Goal: Find specific fact: Find specific fact

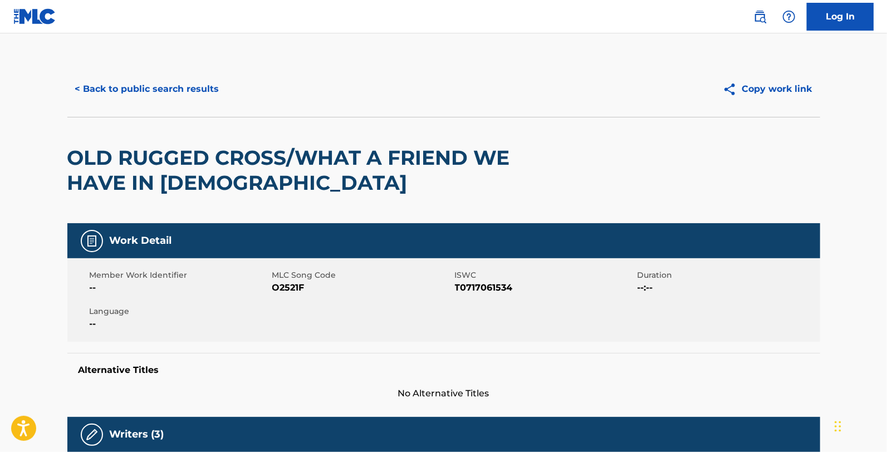
click at [144, 80] on button "< Back to public search results" at bounding box center [147, 89] width 160 height 28
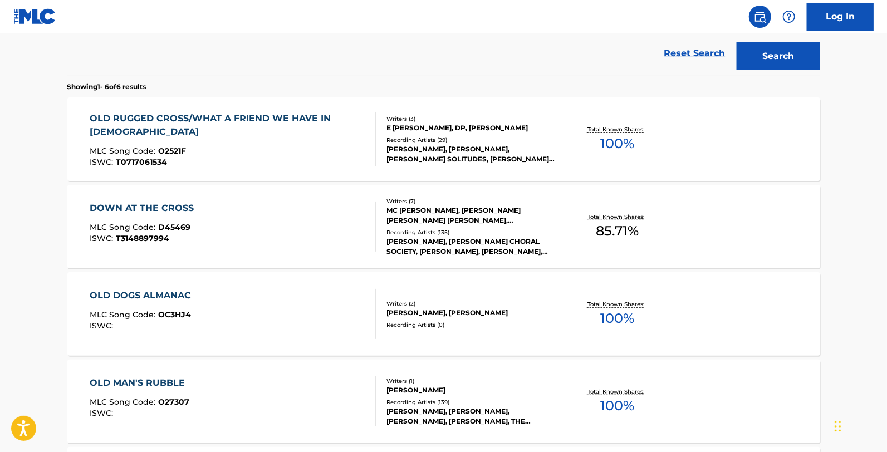
scroll to position [591, 0]
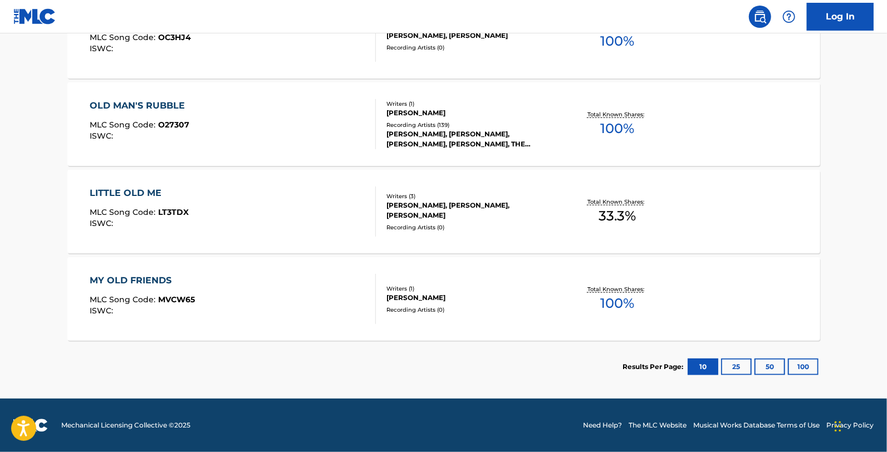
click at [302, 263] on div "MY OLD FRIENDS MLC Song Code : MVCW65 ISWC : Writers ( 1 ) [PERSON_NAME] Record…" at bounding box center [443, 299] width 753 height 84
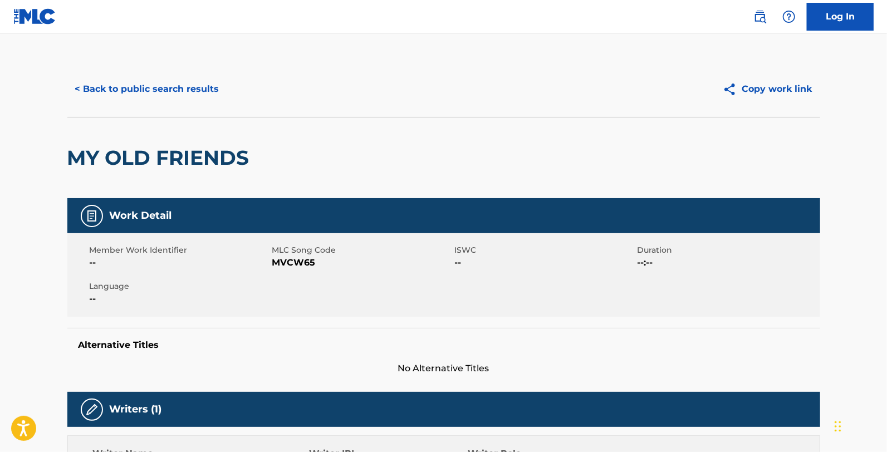
click at [42, 27] on link at bounding box center [34, 16] width 43 height 33
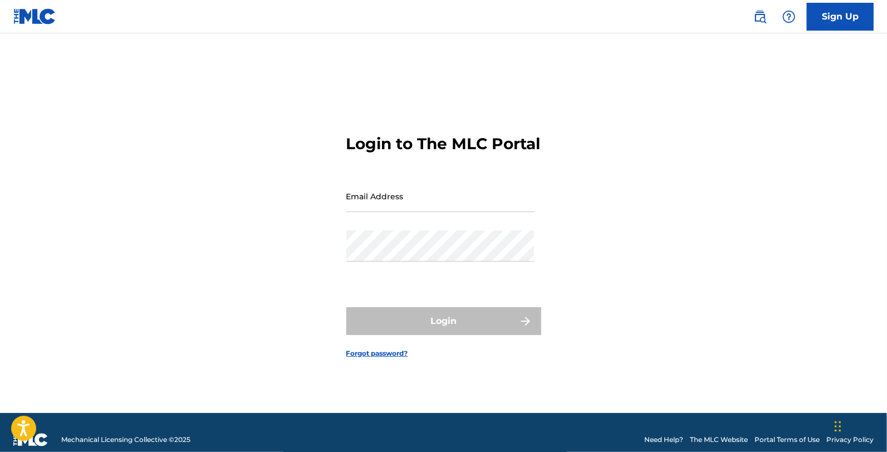
click at [413, 268] on div "Password" at bounding box center [440, 255] width 188 height 50
type input "[EMAIL_ADDRESS][DOMAIN_NAME]"
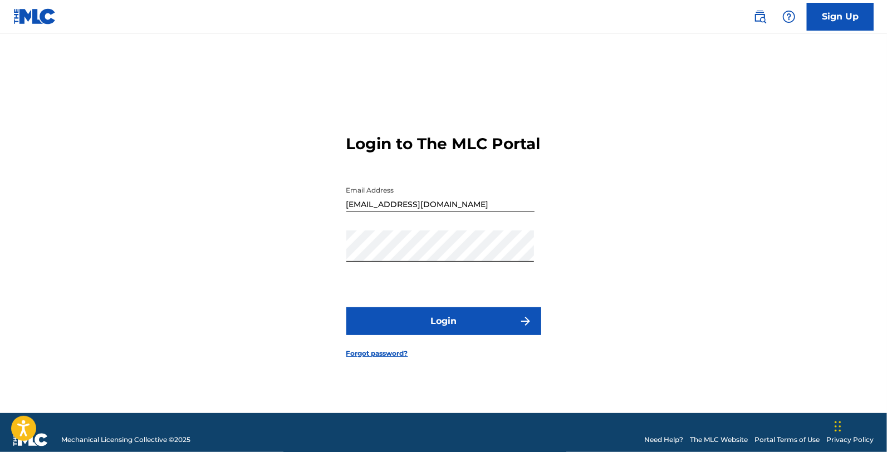
click at [421, 320] on button "Login" at bounding box center [443, 321] width 195 height 28
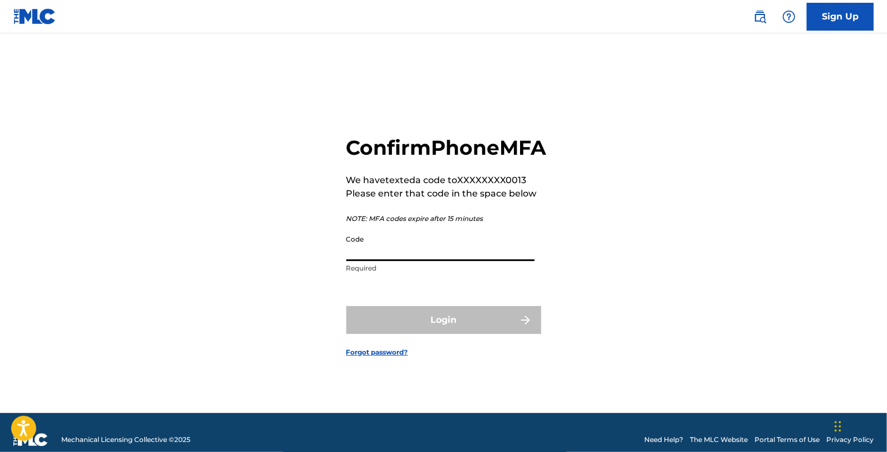
click at [449, 261] on input "Code" at bounding box center [440, 245] width 188 height 32
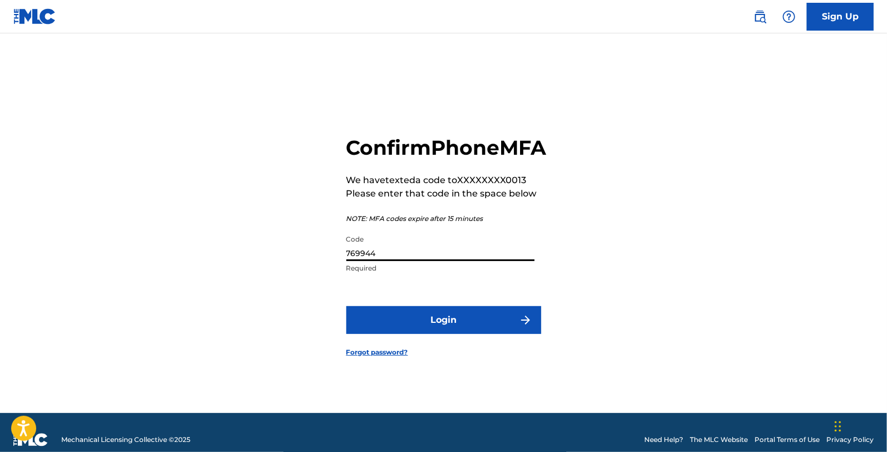
type input "769944"
click at [346, 306] on button "Login" at bounding box center [443, 320] width 195 height 28
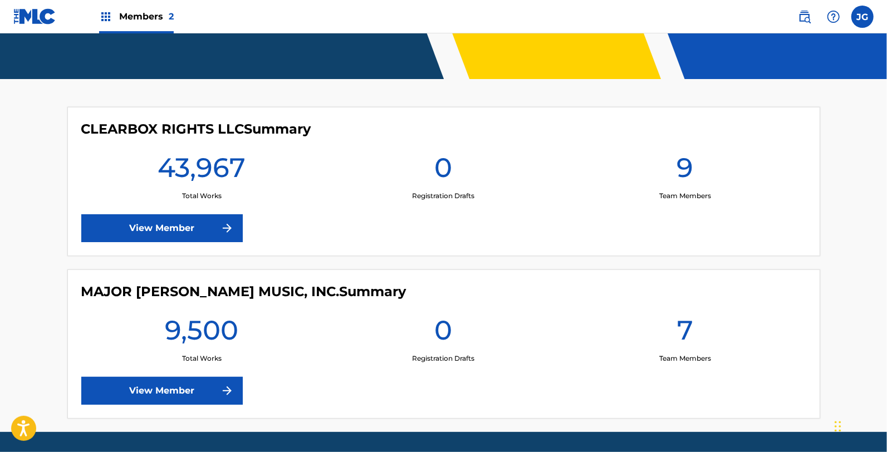
click at [202, 247] on div "CLEARBOX RIGHTS LLC Summary 43,967 Total Works 0 Registration Drafts 9 Team Mem…" at bounding box center [443, 181] width 753 height 149
click at [198, 237] on link "View Member" at bounding box center [161, 228] width 161 height 28
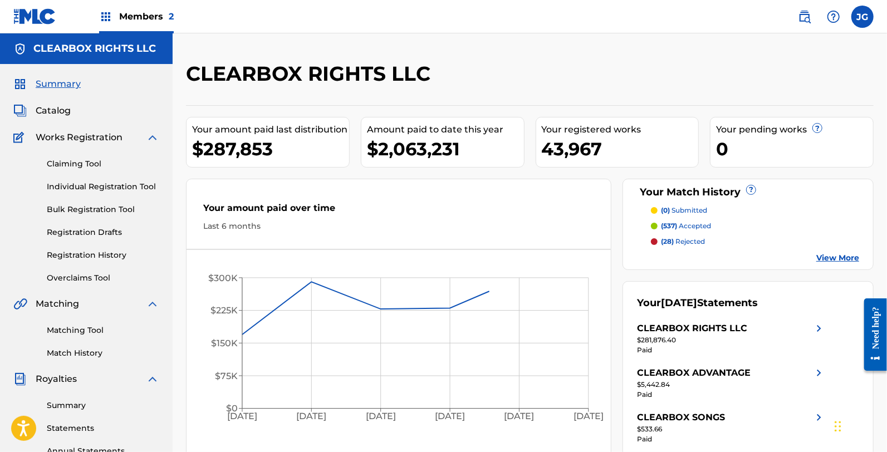
click at [67, 253] on link "Registration History" at bounding box center [103, 255] width 112 height 12
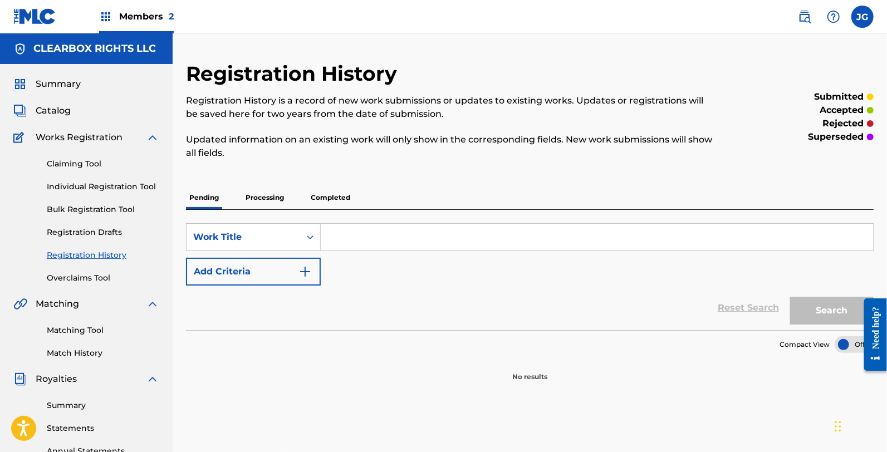
drag, startPoint x: 330, startPoint y: 201, endPoint x: 340, endPoint y: 208, distance: 12.8
click at [338, 207] on p "Completed" at bounding box center [330, 197] width 46 height 23
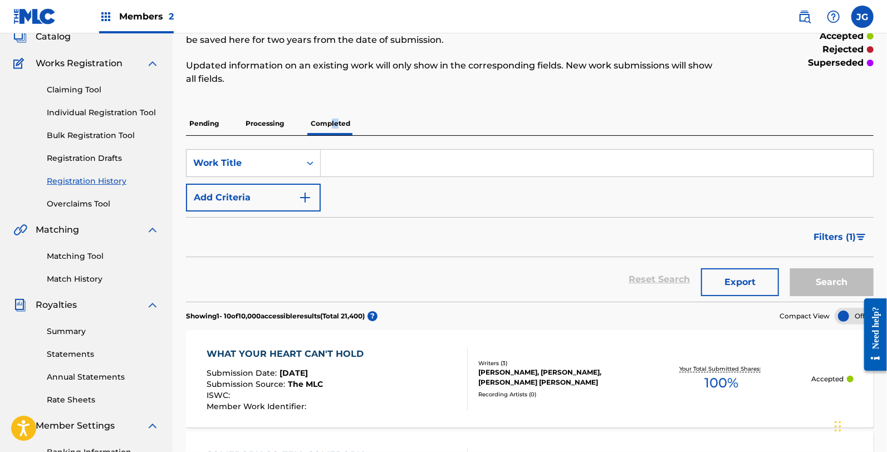
scroll to position [62, 0]
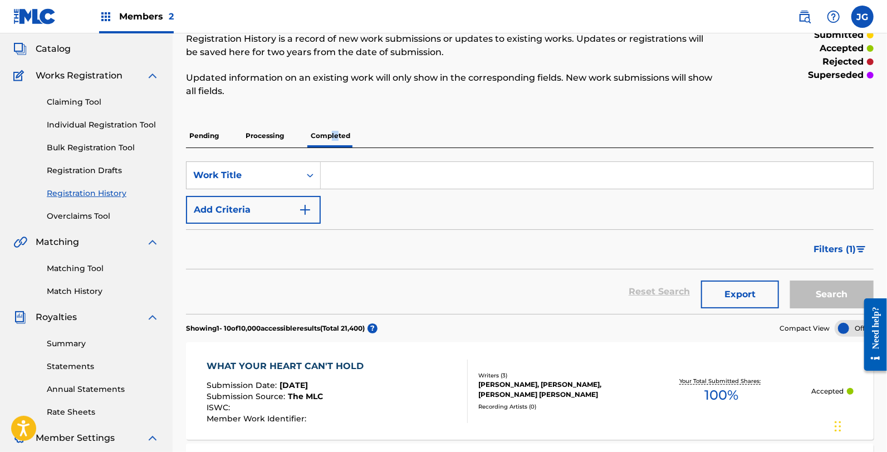
click at [803, 17] on img at bounding box center [804, 16] width 13 height 13
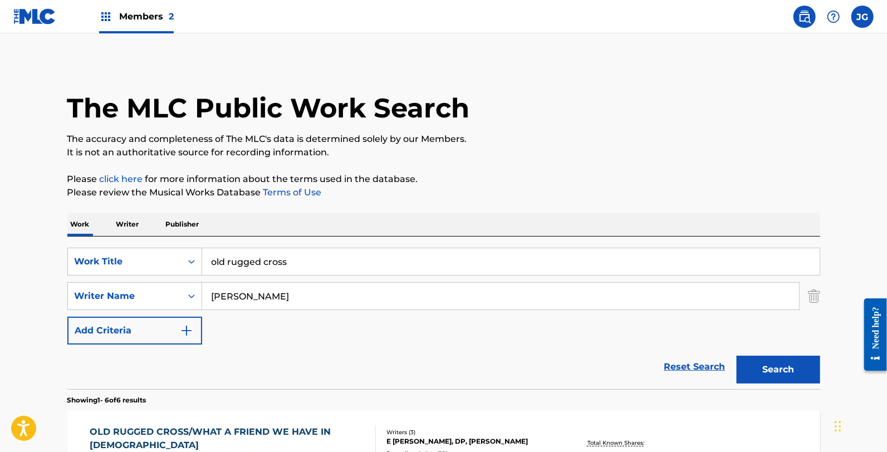
click at [483, 284] on input "[PERSON_NAME]" at bounding box center [500, 296] width 597 height 27
drag, startPoint x: 458, startPoint y: 261, endPoint x: 0, endPoint y: 260, distance: 457.6
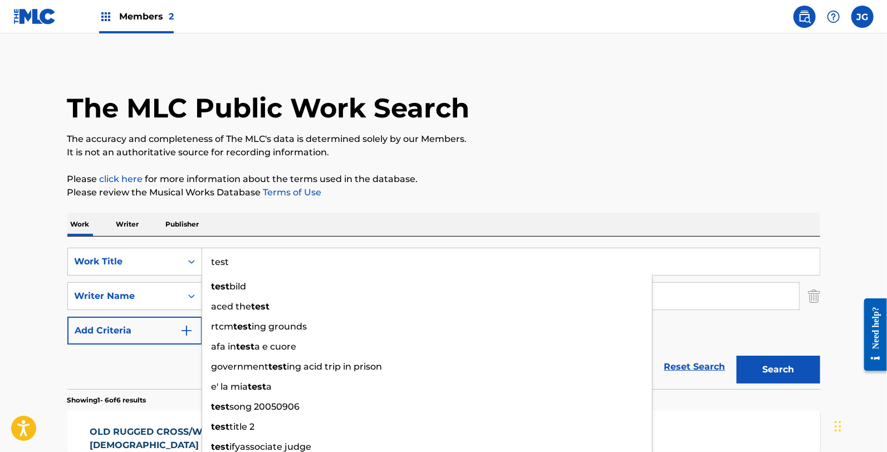
type input "test"
click at [737, 356] on button "Search" at bounding box center [779, 370] width 84 height 28
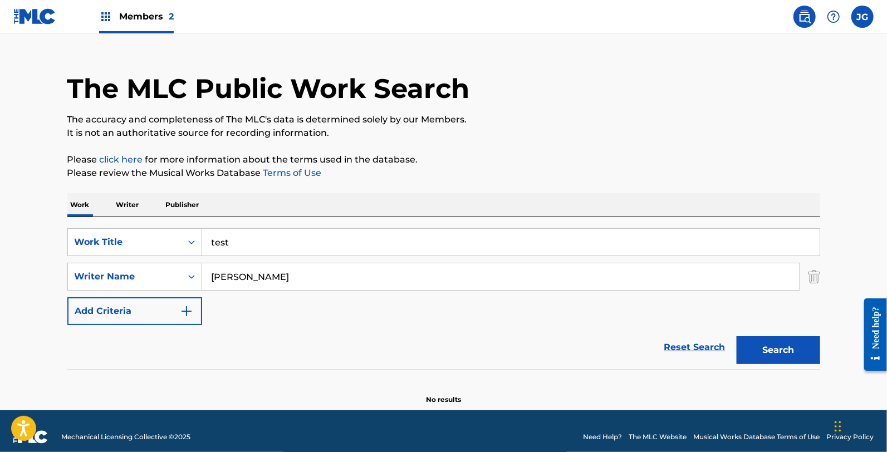
scroll to position [31, 0]
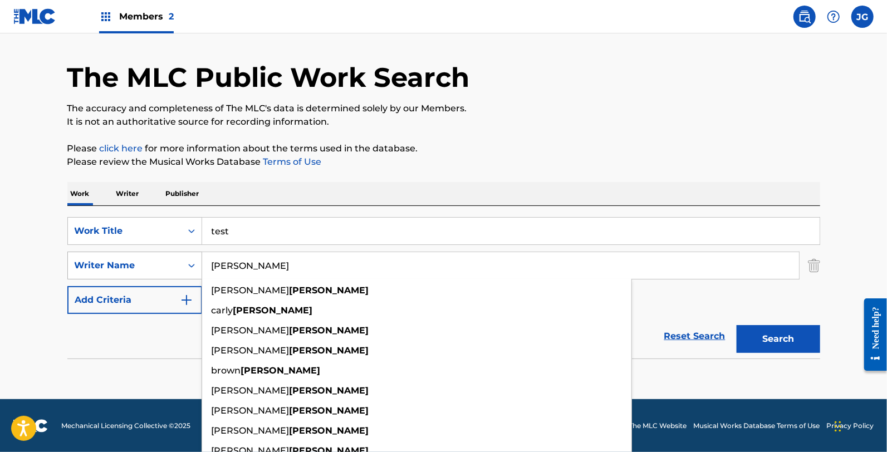
drag, startPoint x: 287, startPoint y: 262, endPoint x: 176, endPoint y: 258, distance: 110.9
click at [176, 258] on div "SearchWithCriteriaf64b1f58-76aa-49cf-acb2-e96ae2857578 Writer Name [PERSON_NAME…" at bounding box center [443, 266] width 753 height 28
click at [737, 325] on button "Search" at bounding box center [779, 339] width 84 height 28
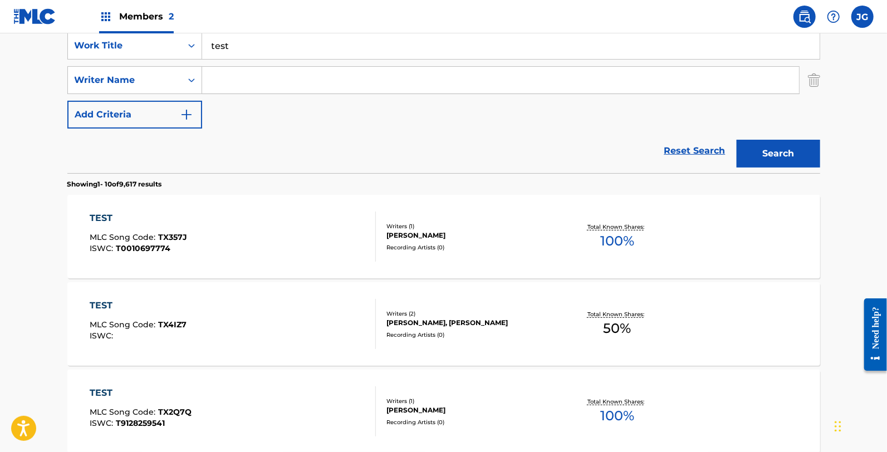
scroll to position [154, 0]
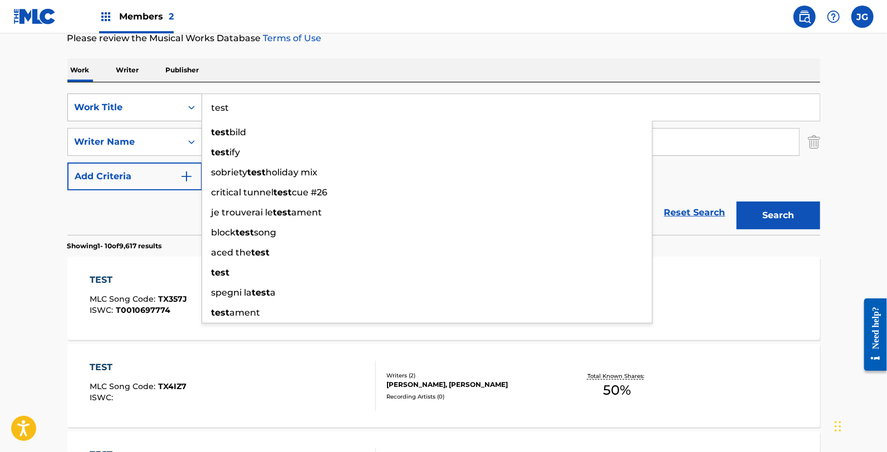
drag, startPoint x: 253, startPoint y: 104, endPoint x: 135, endPoint y: 110, distance: 118.2
click at [136, 110] on div "SearchWithCriteria8f1dad5a-80b2-451a-8729-ffba0b1461a7 Work Title test test bil…" at bounding box center [443, 108] width 753 height 28
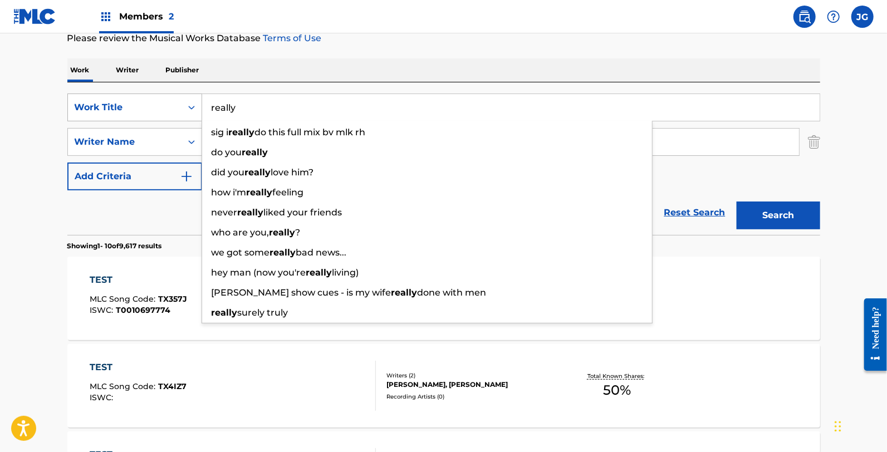
type input "really"
click at [737, 202] on button "Search" at bounding box center [779, 216] width 84 height 28
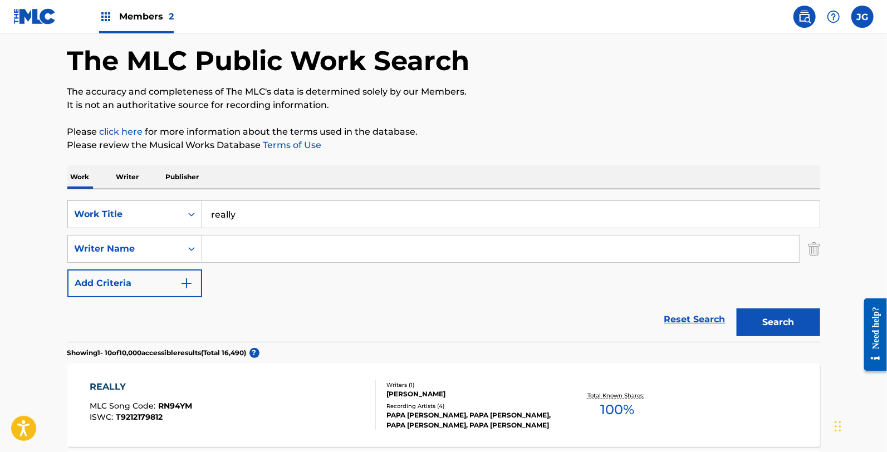
scroll to position [0, 0]
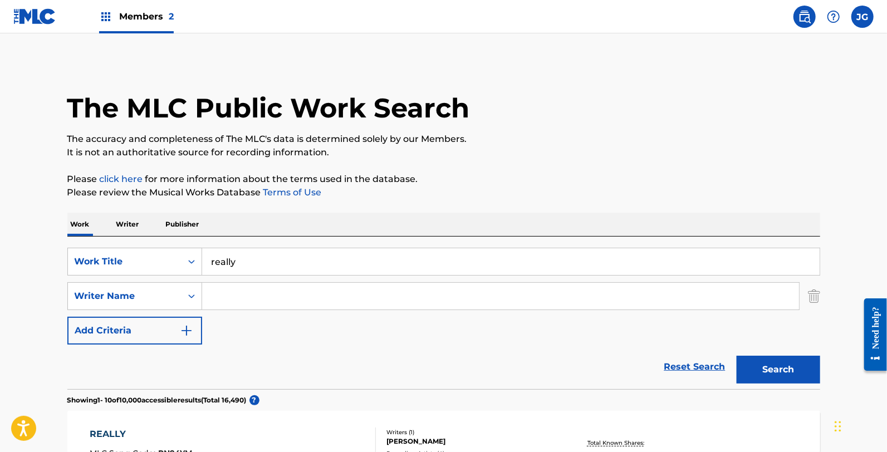
click at [451, 223] on div "Work Writer Publisher" at bounding box center [443, 224] width 753 height 23
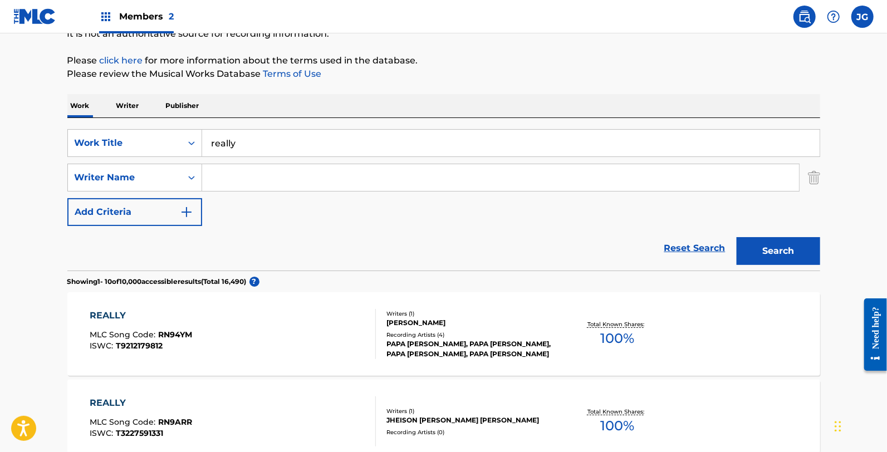
scroll to position [124, 0]
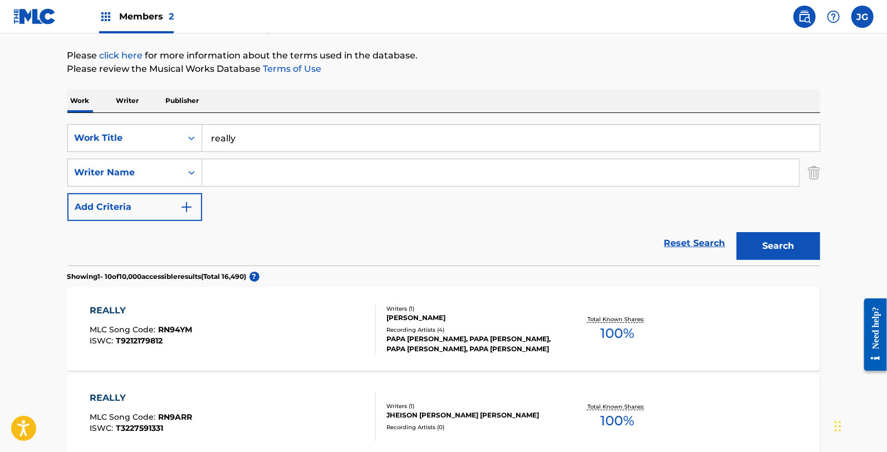
click at [185, 91] on p "Publisher" at bounding box center [183, 100] width 40 height 23
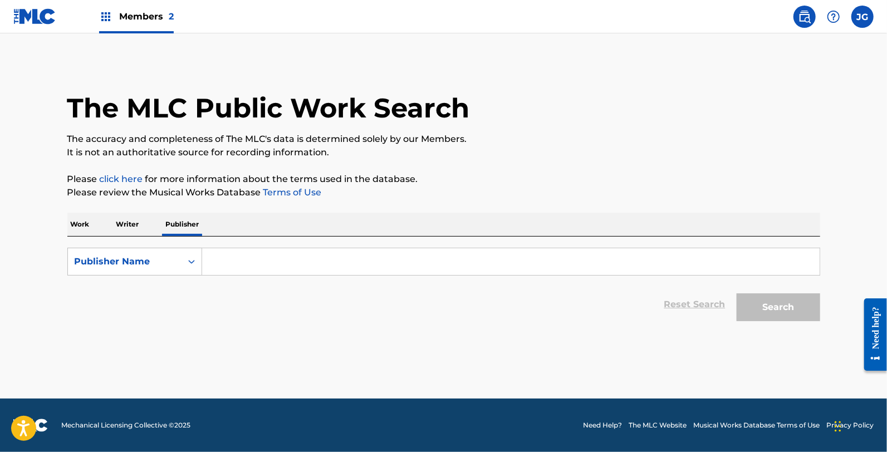
click at [326, 259] on input "Search Form" at bounding box center [510, 261] width 617 height 27
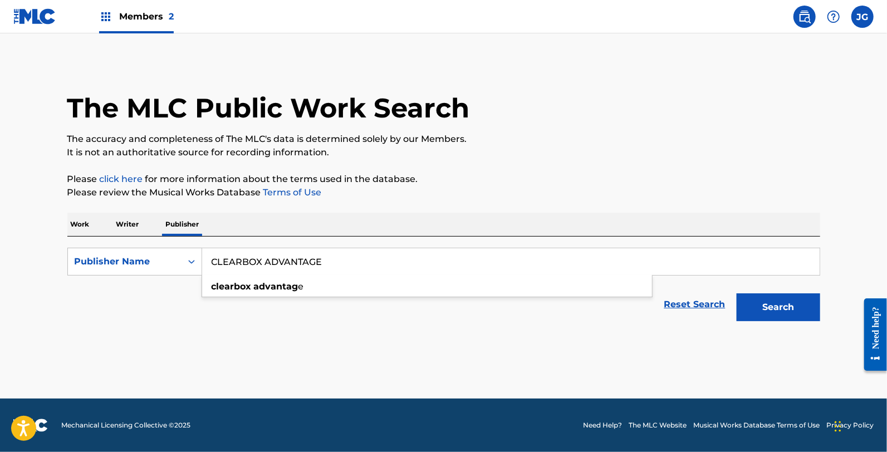
type input "CLEARBOX ADVANTAGE"
click at [737, 293] on button "Search" at bounding box center [779, 307] width 84 height 28
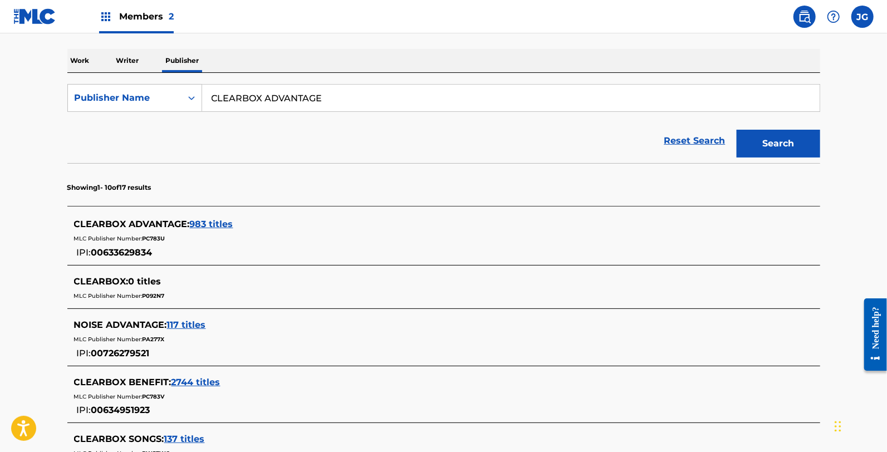
scroll to position [190, 0]
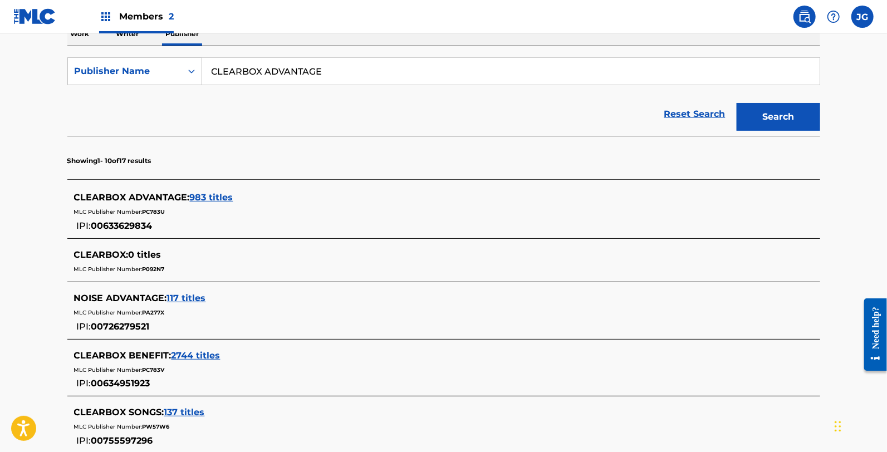
click at [220, 198] on span "983 titles" at bounding box center [211, 197] width 43 height 11
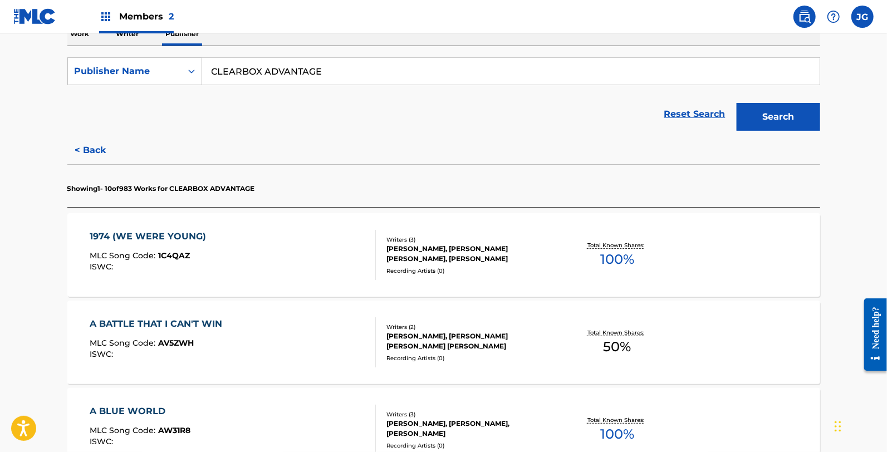
click at [94, 150] on button "< Back" at bounding box center [100, 150] width 67 height 28
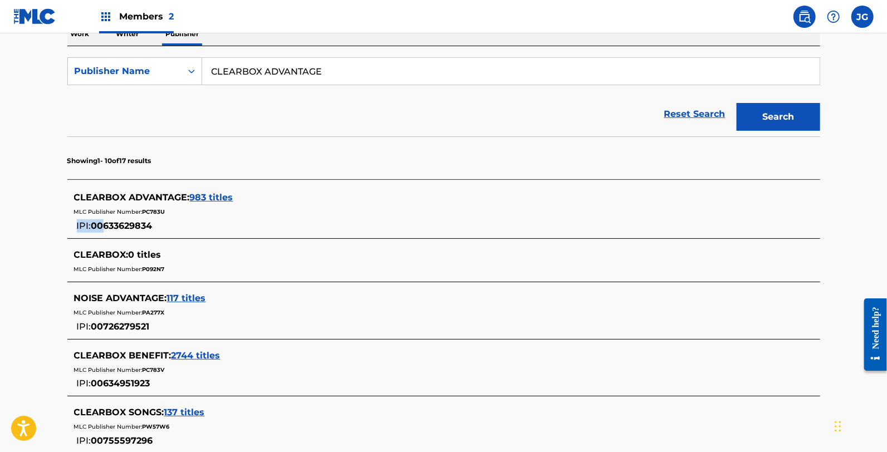
drag, startPoint x: 166, startPoint y: 229, endPoint x: 104, endPoint y: 224, distance: 62.0
click at [104, 224] on div "CLEARBOX ADVANTAGE : 983 titles MLC Publisher Number: PC783U IPI: 00633629834" at bounding box center [429, 212] width 710 height 42
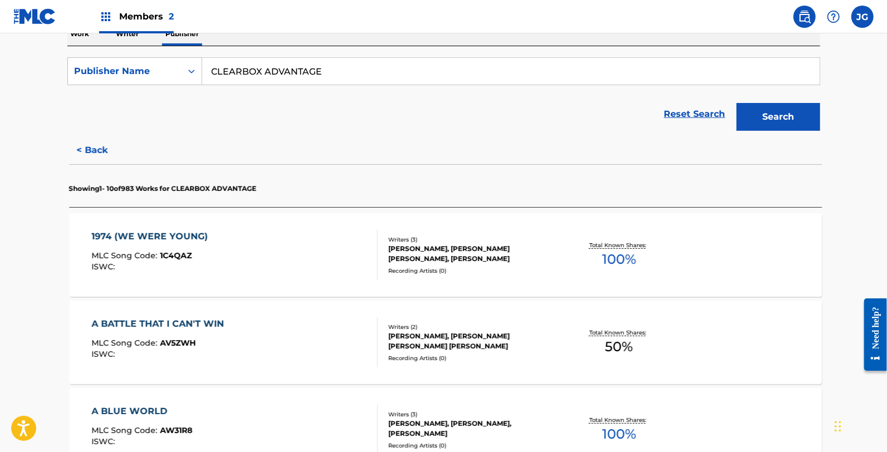
click at [104, 224] on div "1974 (WE WERE YOUNG) MLC Song Code : 1C4QAZ ISWC : Writers ( 3 ) [PERSON_NAME],…" at bounding box center [445, 255] width 753 height 84
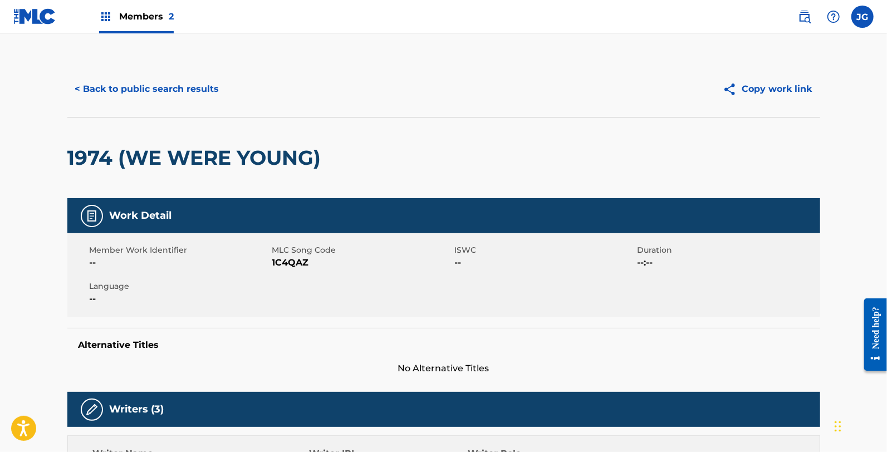
click at [106, 87] on button "< Back to public search results" at bounding box center [147, 89] width 160 height 28
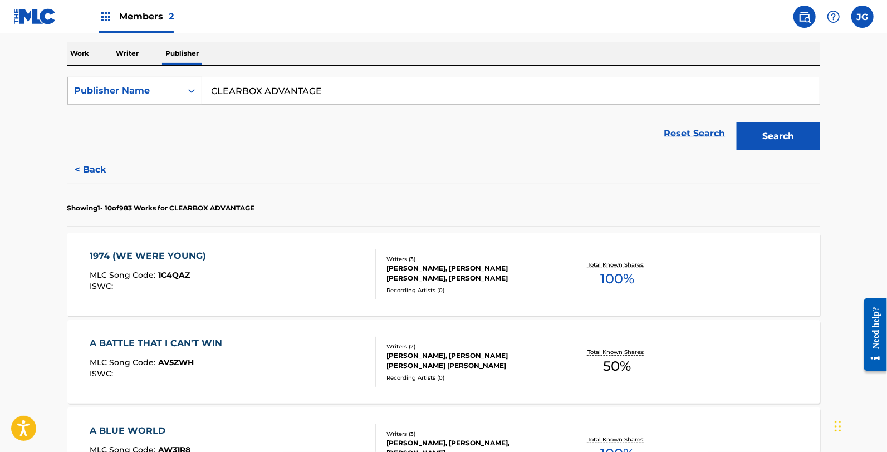
scroll to position [185, 0]
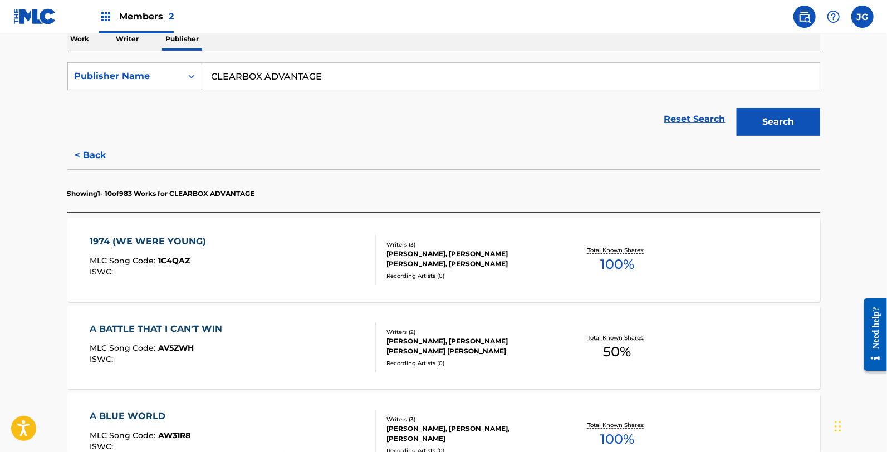
click at [95, 159] on button "< Back" at bounding box center [100, 155] width 67 height 28
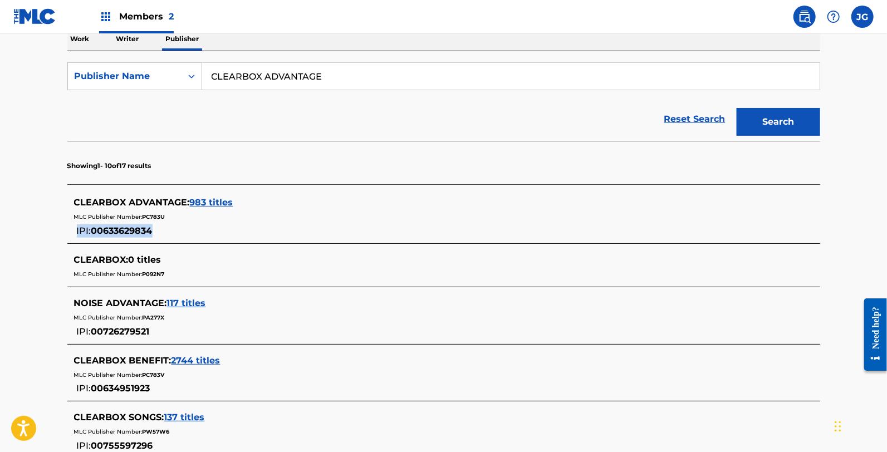
drag, startPoint x: 202, startPoint y: 229, endPoint x: 154, endPoint y: 238, distance: 48.2
click at [154, 238] on div "CLEARBOX ADVANTAGE : 983 titles MLC Publisher Number: PC783U IPI: 00633629834" at bounding box center [443, 216] width 753 height 53
copy div "IPI: 00633629834"
click at [313, 274] on div "MLC Publisher Number: P092N7" at bounding box center [429, 273] width 710 height 13
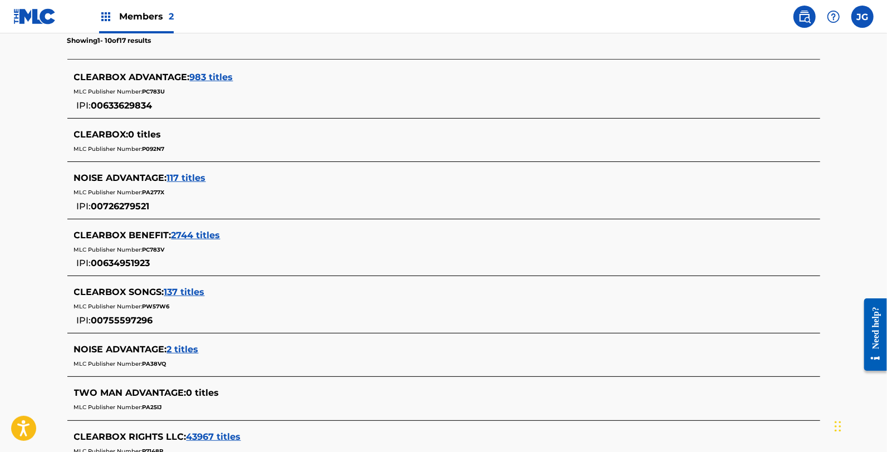
scroll to position [309, 0]
